Goal: Check status

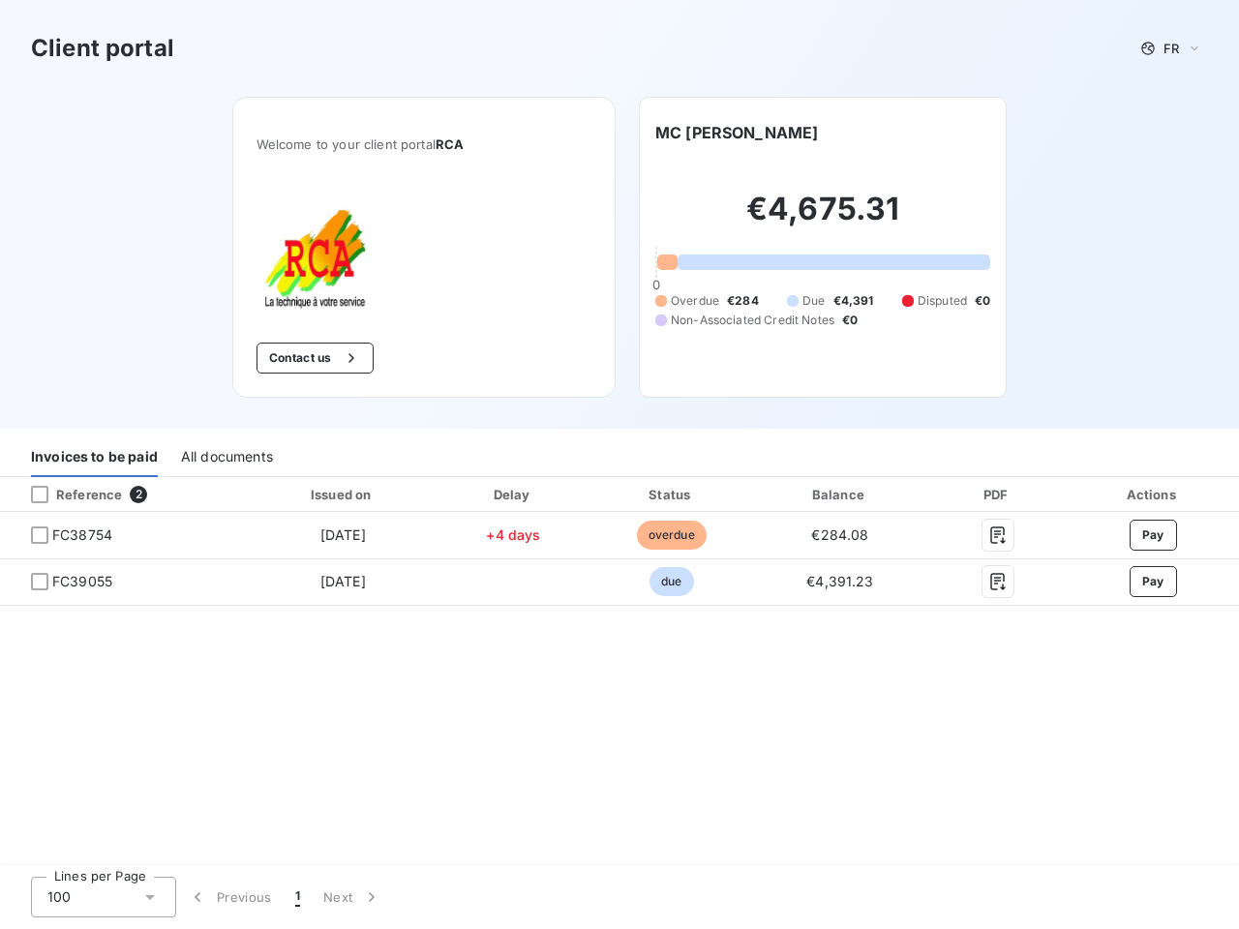
click at [619, 465] on div "Invoices to be paid All documents" at bounding box center [619, 456] width 1239 height 41
click at [1171, 48] on span "FR" at bounding box center [1170, 48] width 15 height 15
click at [313, 358] on button "Contact us" at bounding box center [314, 358] width 117 height 31
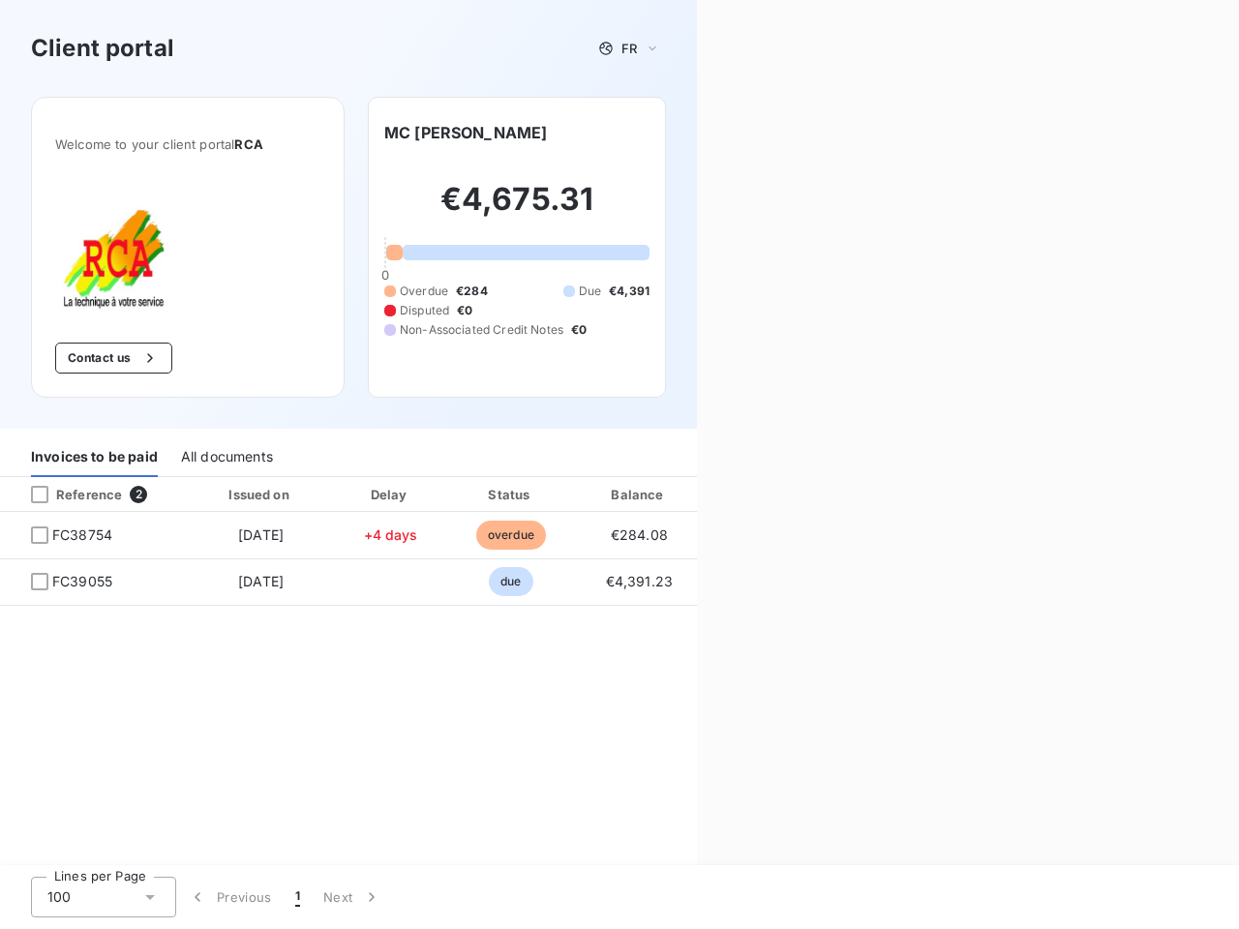
click at [734, 133] on div "Contact us Fill out the form below, and a member of our team will get back to y…" at bounding box center [968, 464] width 542 height 929
click at [94, 457] on div "Invoices to be paid" at bounding box center [94, 456] width 127 height 41
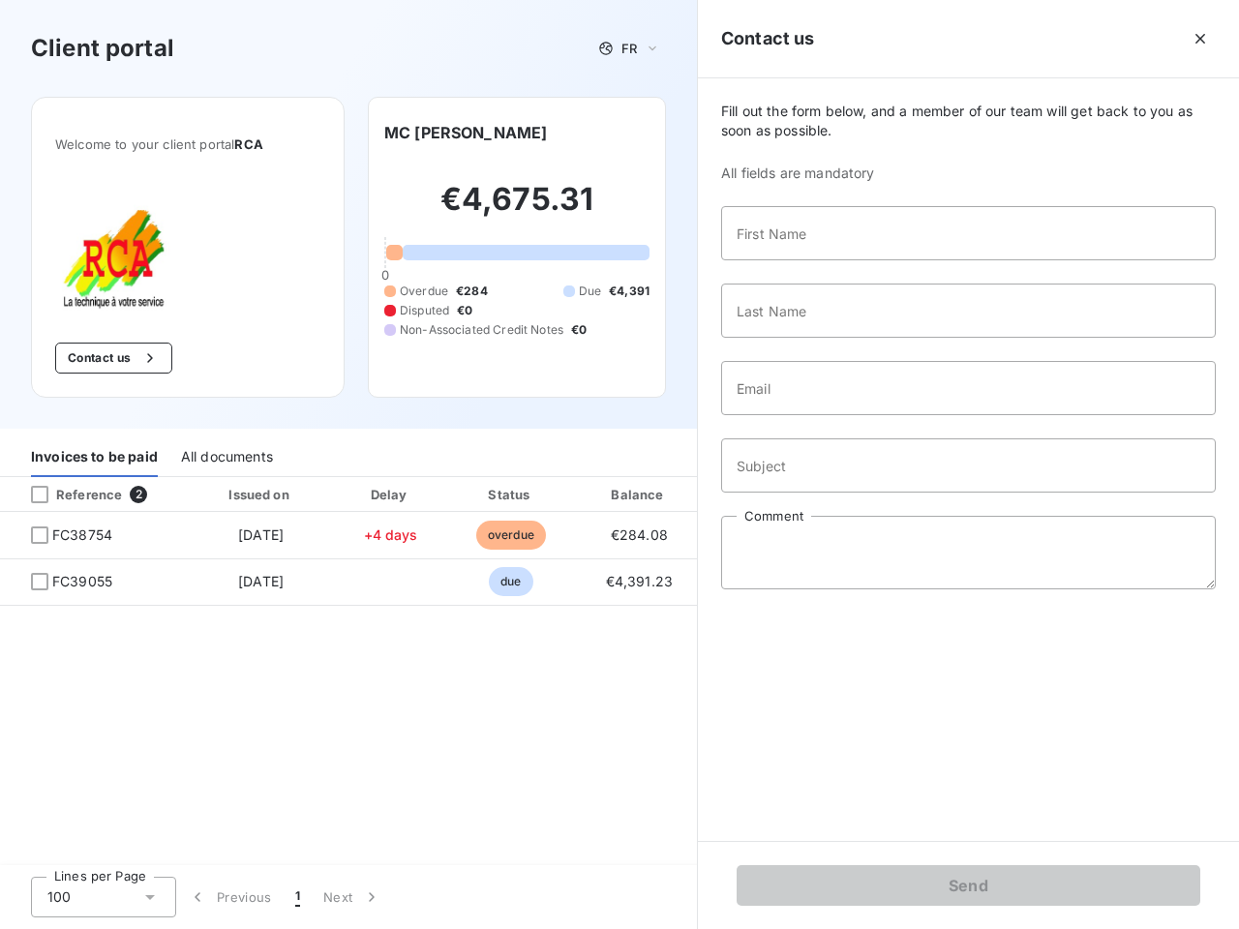
click at [225, 457] on div "All documents" at bounding box center [227, 456] width 92 height 41
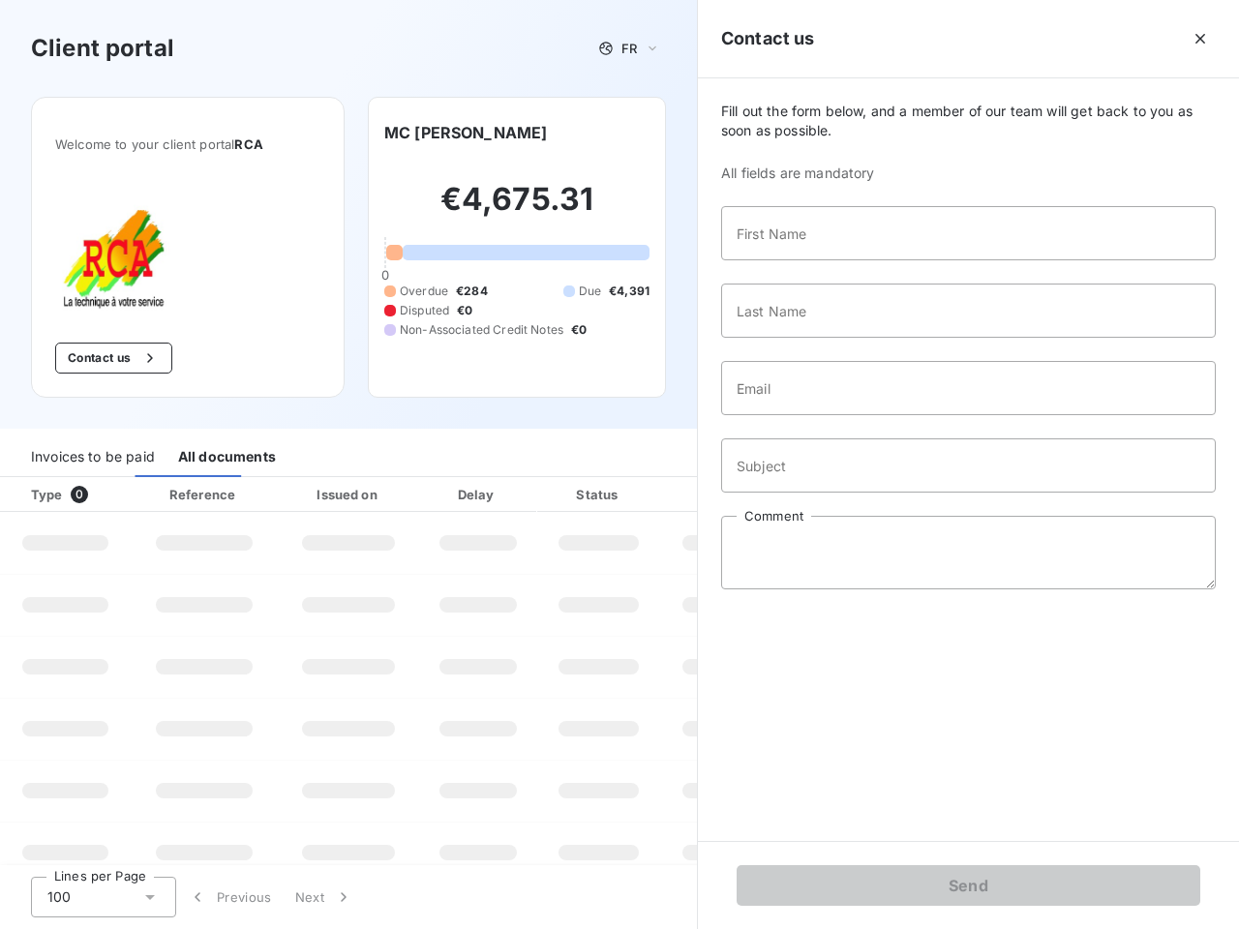
click at [124, 495] on div at bounding box center [116, 494] width 19 height 19
click at [40, 495] on div "Type 0" at bounding box center [72, 494] width 107 height 19
click at [342, 495] on div "Issued on" at bounding box center [349, 494] width 134 height 19
click at [514, 495] on div at bounding box center [523, 494] width 19 height 19
